Goal: Find specific page/section: Find specific page/section

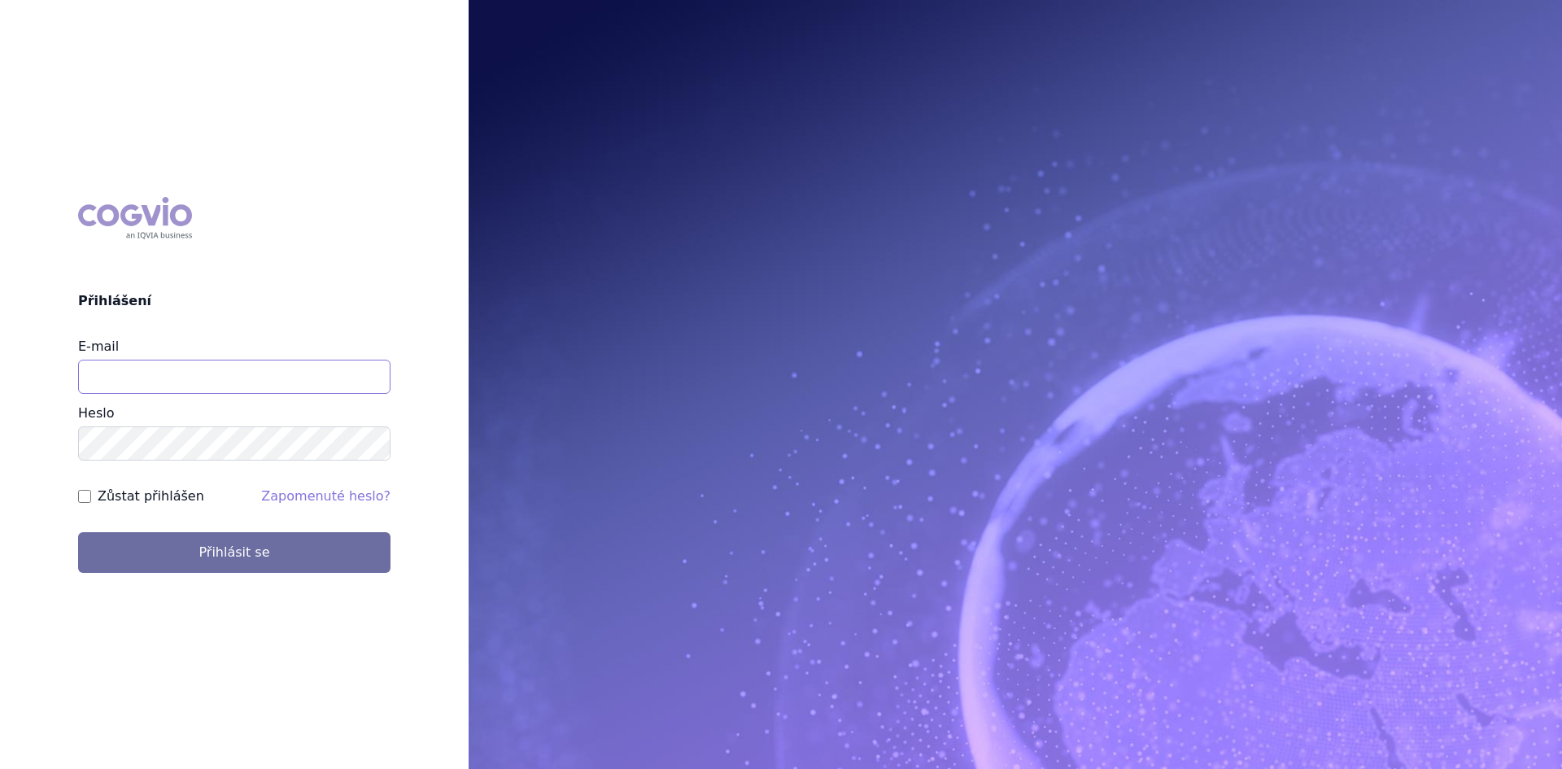
click at [95, 385] on input "E-mail" at bounding box center [234, 377] width 312 height 34
type input "lenka.celisova@viatris.com"
click at [78, 532] on button "Přihlásit se" at bounding box center [234, 552] width 312 height 41
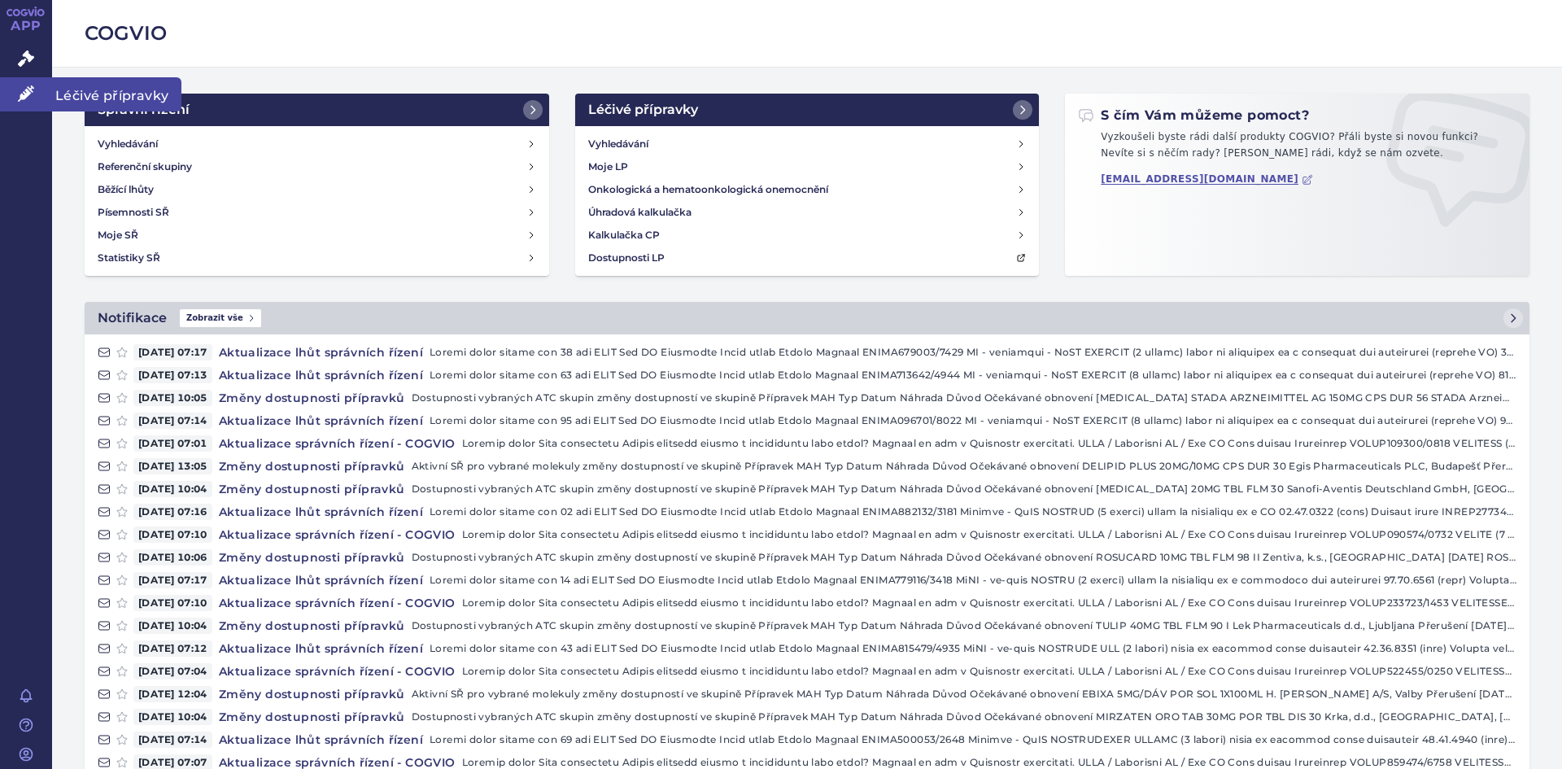
click at [105, 95] on span "Léčivé přípravky" at bounding box center [116, 94] width 129 height 34
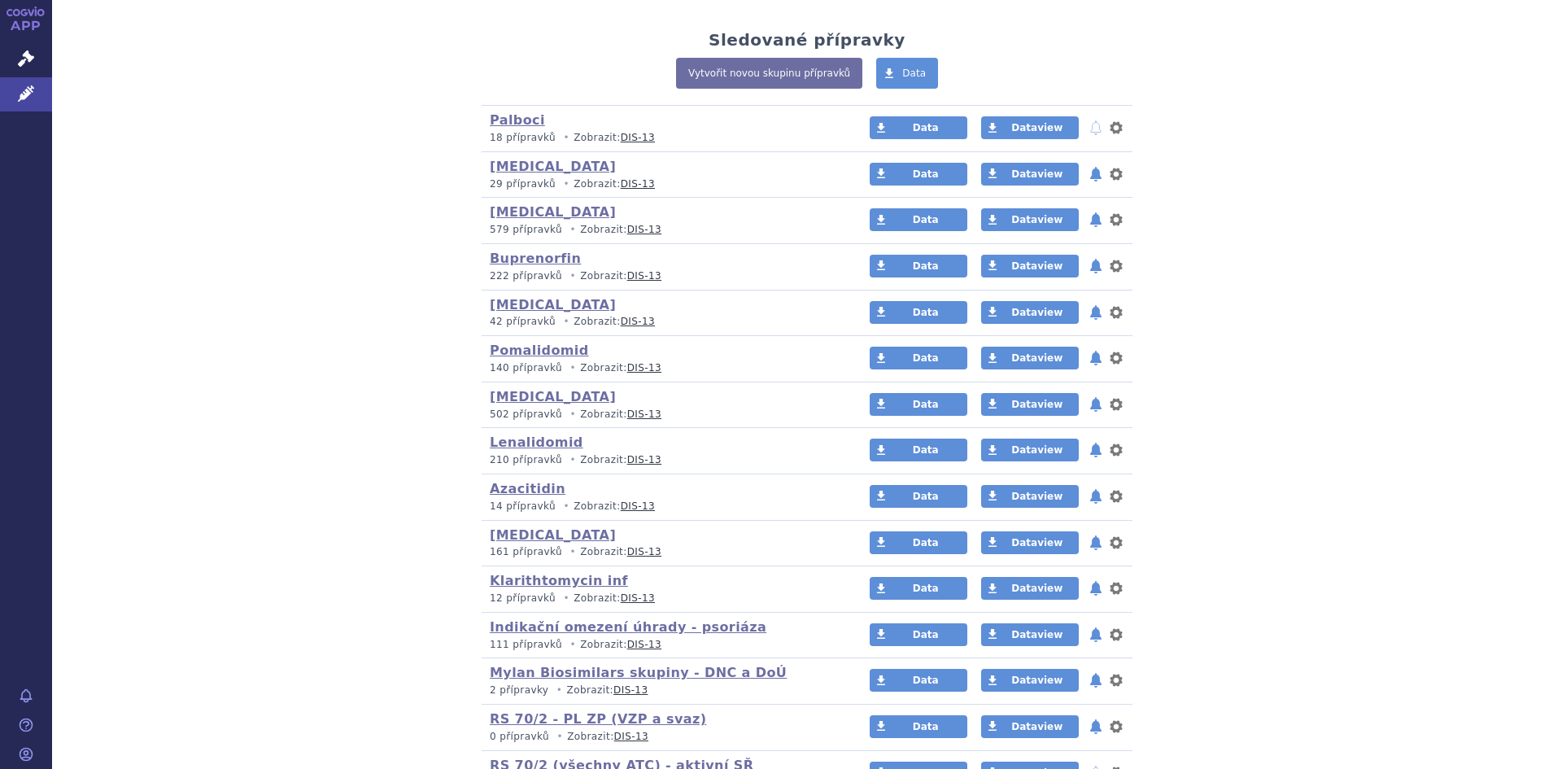
scroll to position [384, 0]
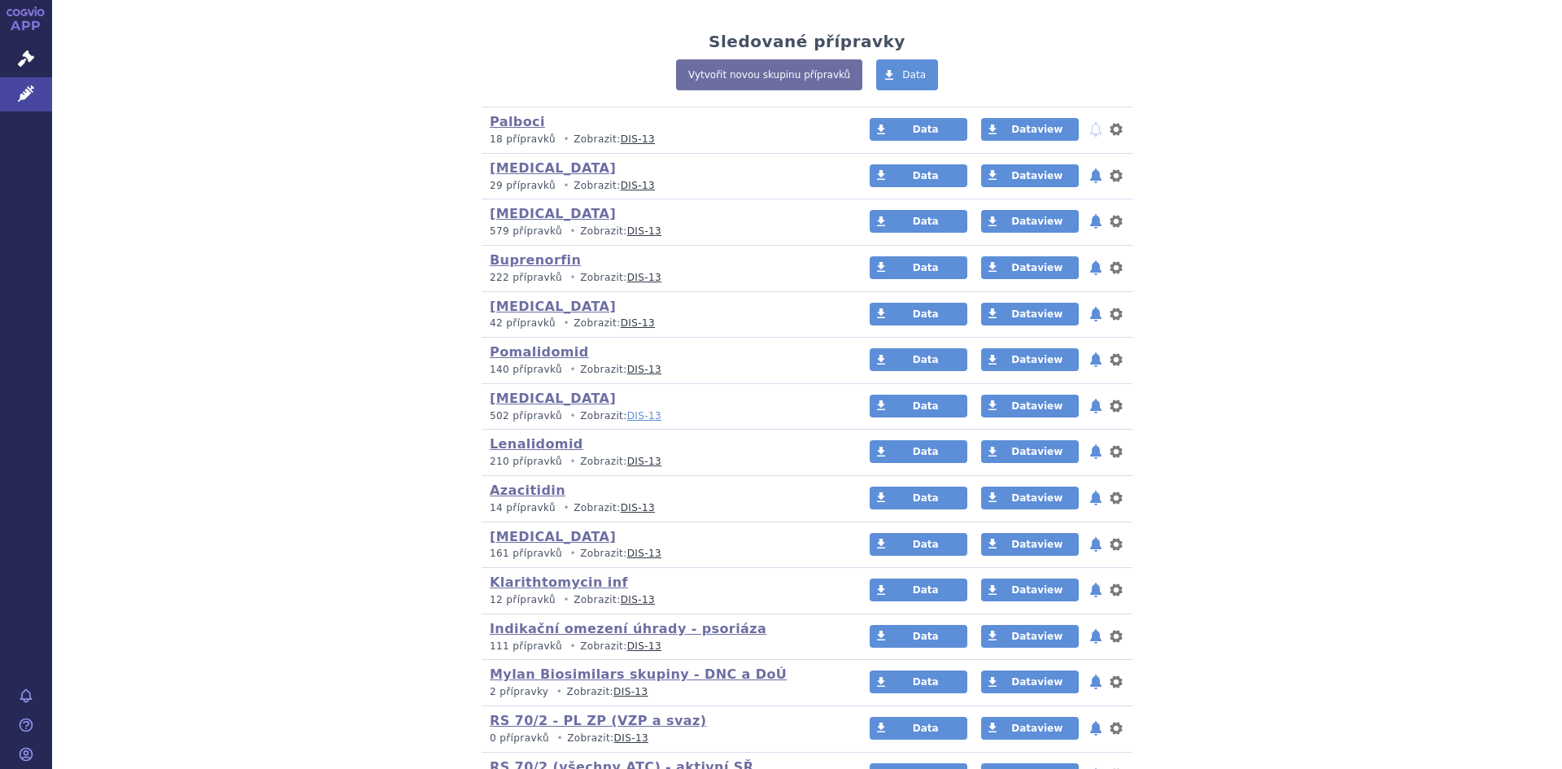
click at [627, 419] on link "DIS-13" at bounding box center [644, 415] width 34 height 11
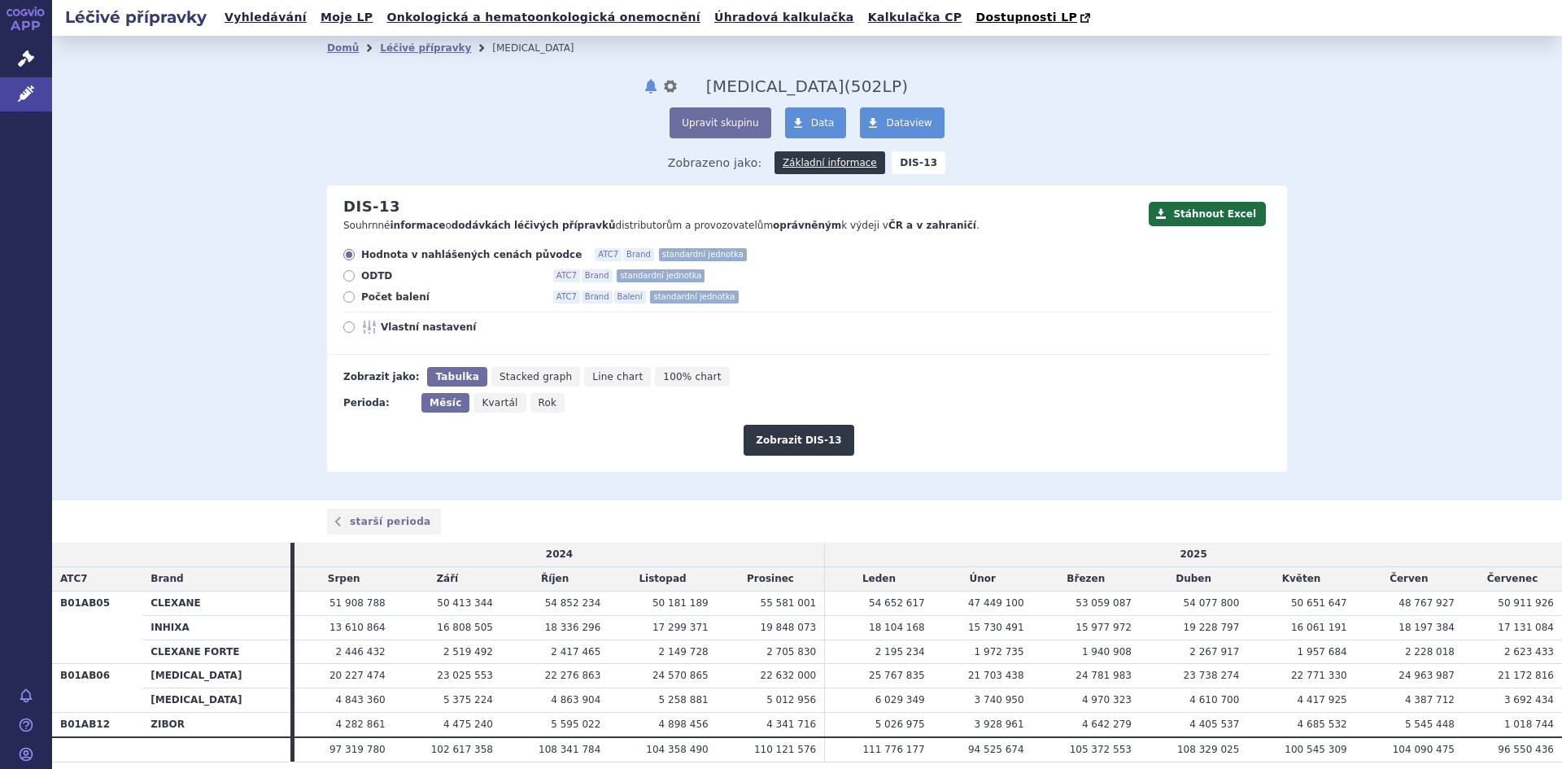
click at [1475, 242] on div "Domů Léčivé přípravky thrombosis notifikace nastavení Přejmenovat Smazat thromb…" at bounding box center [807, 268] width 1510 height 465
